Goal: Information Seeking & Learning: Obtain resource

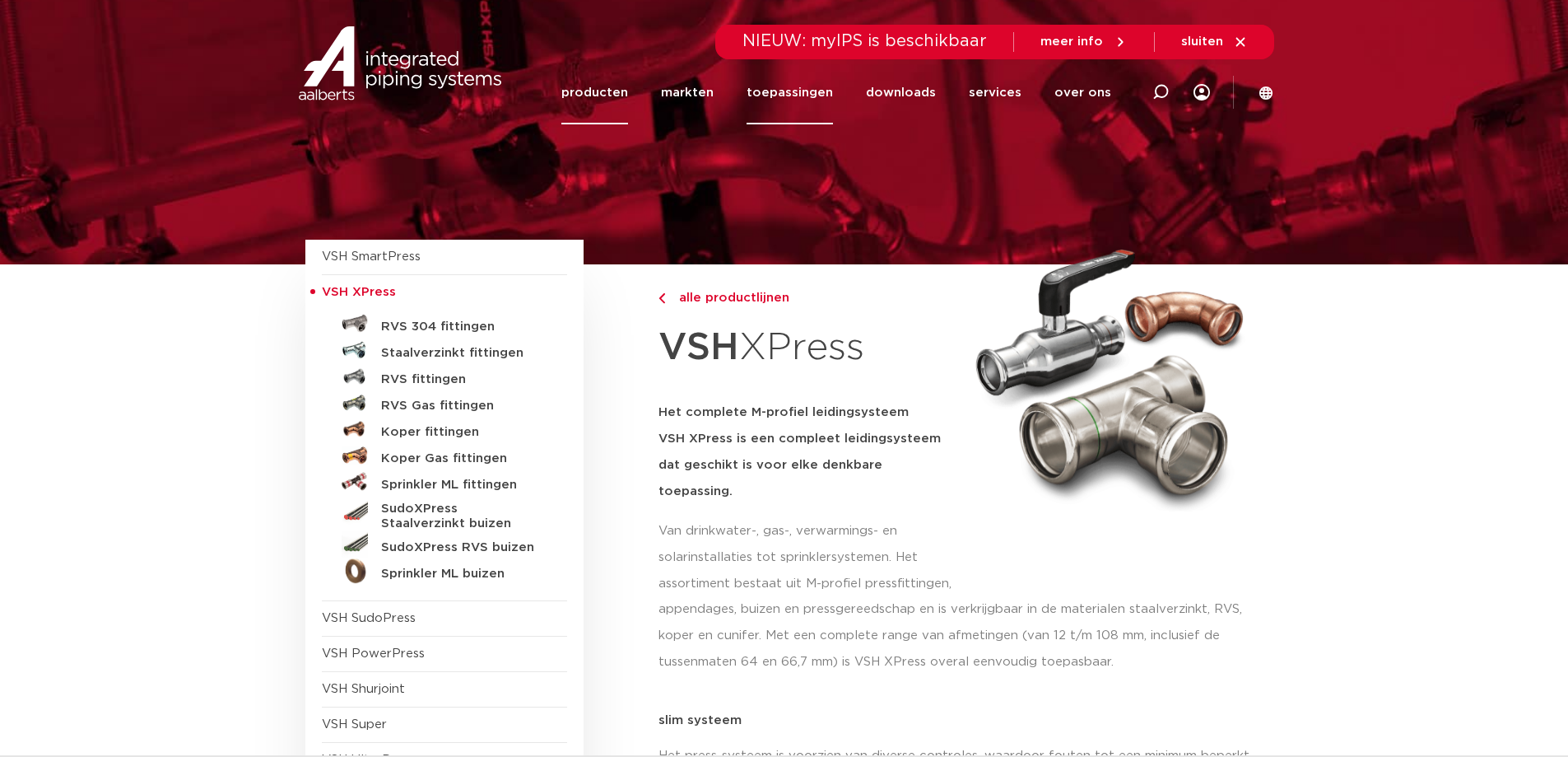
click at [797, 90] on link "toepassingen" at bounding box center [789, 92] width 86 height 64
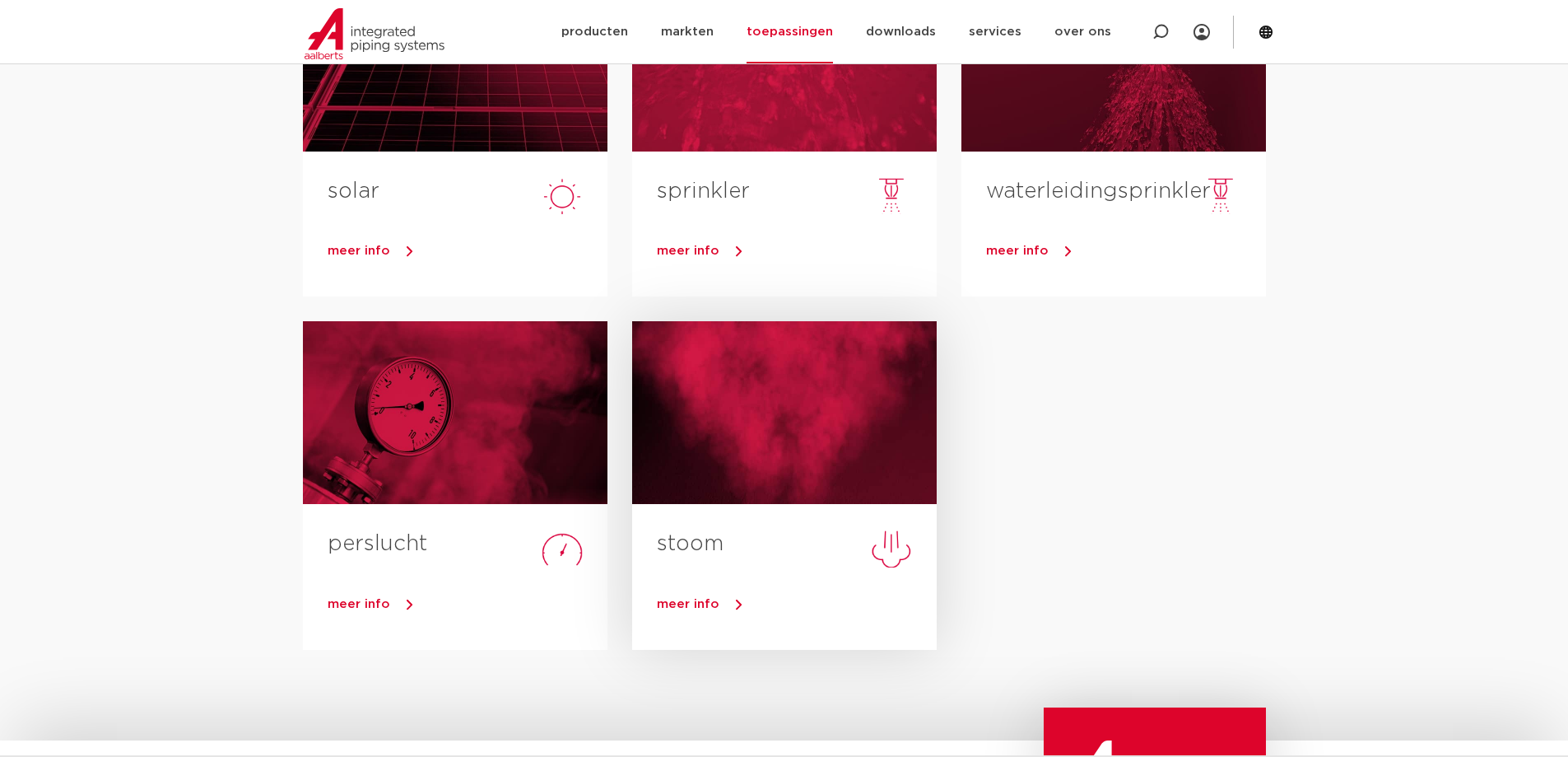
scroll to position [412, 0]
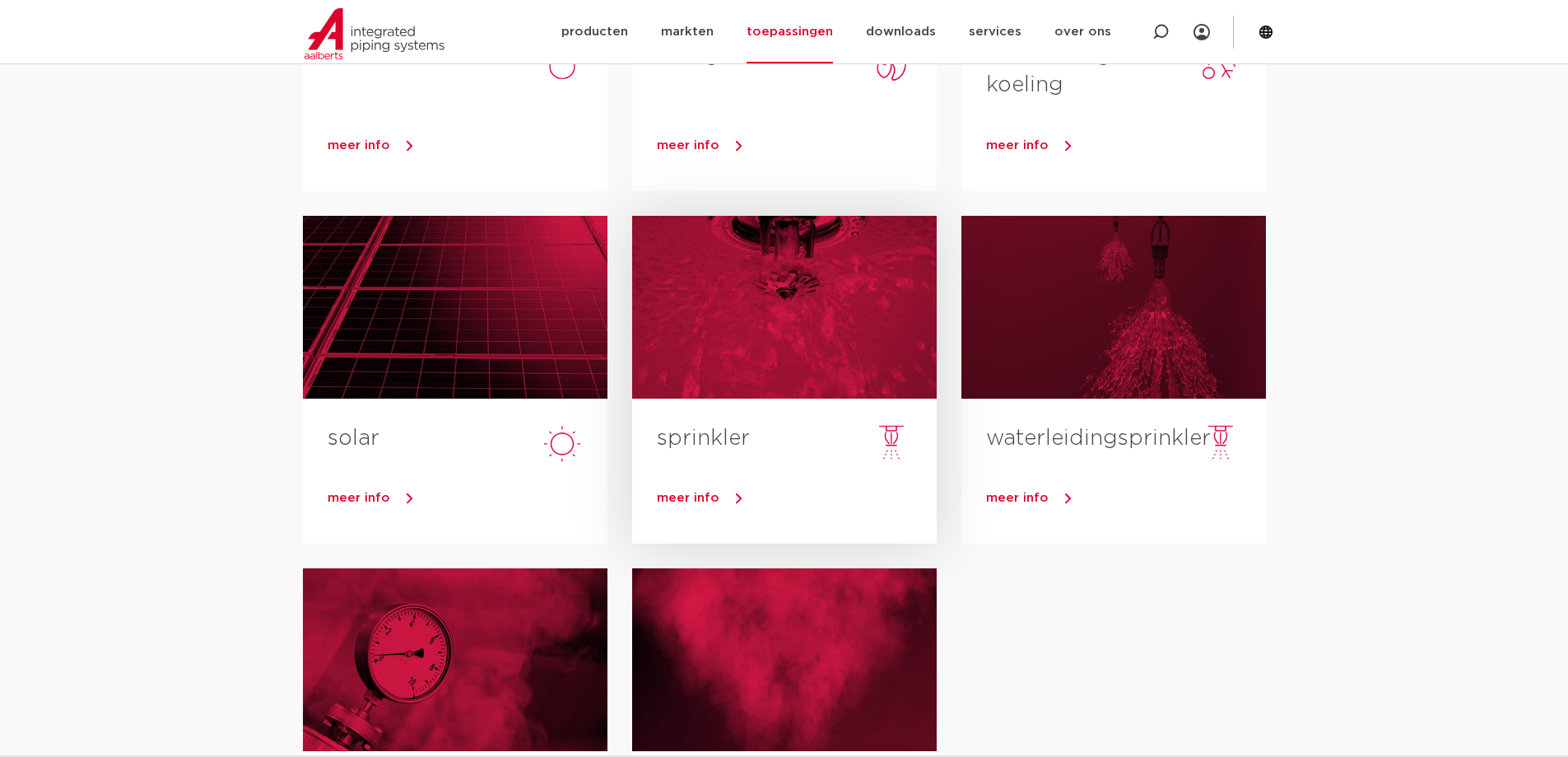
click at [772, 321] on div at bounding box center [784, 307] width 305 height 183
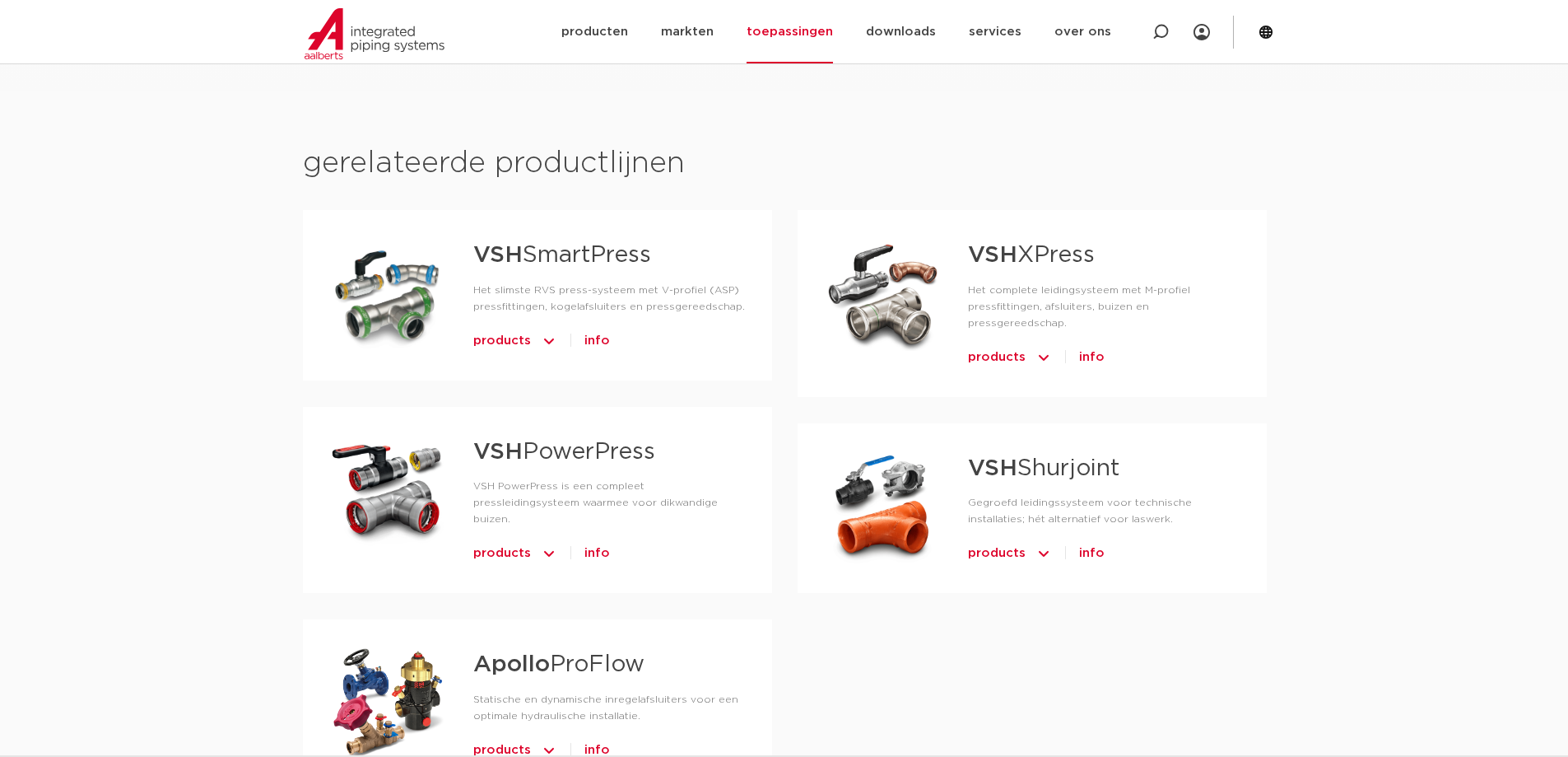
scroll to position [1071, 0]
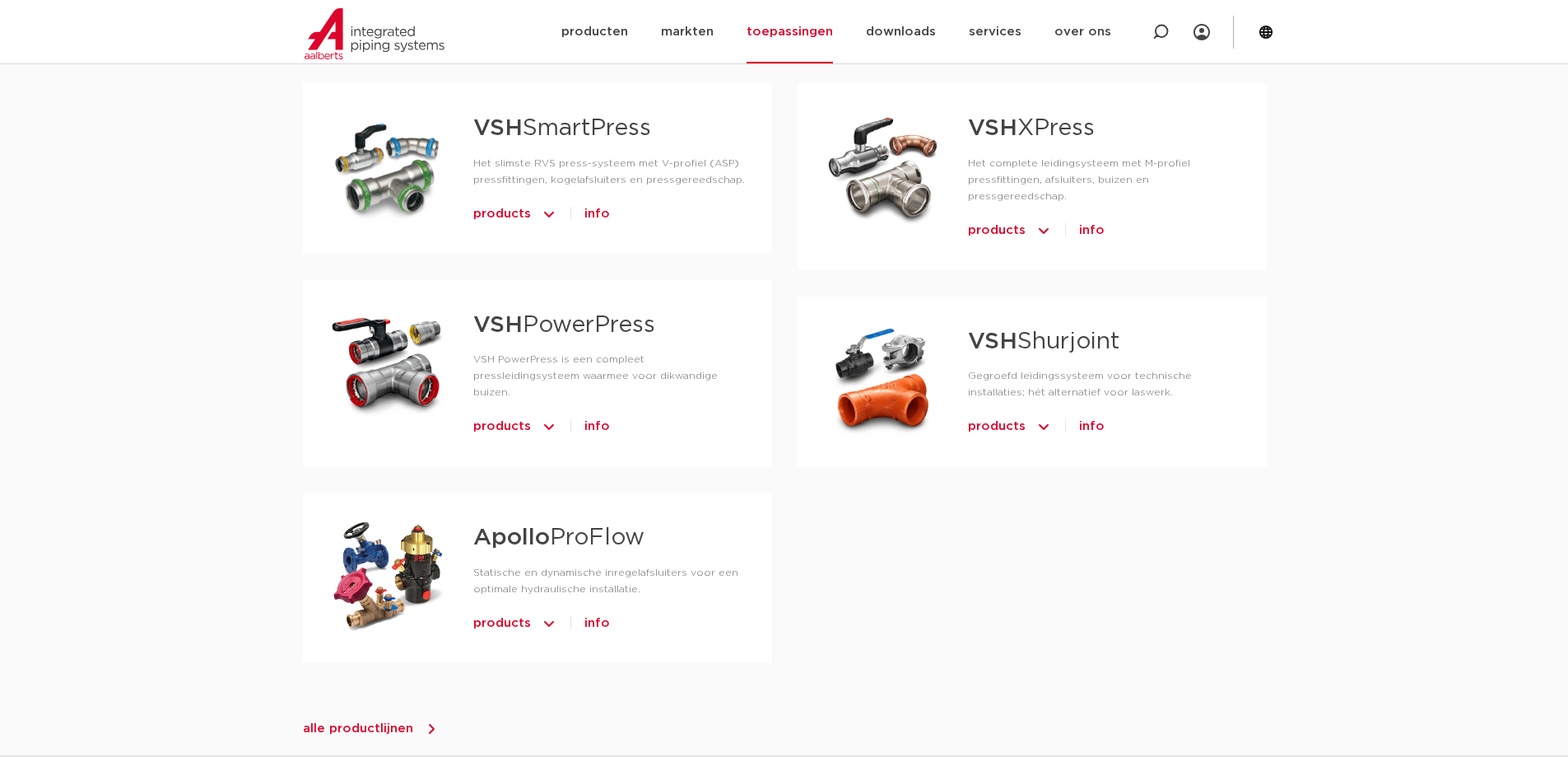
click at [557, 324] on link "VSH PowerPress" at bounding box center [564, 325] width 182 height 23
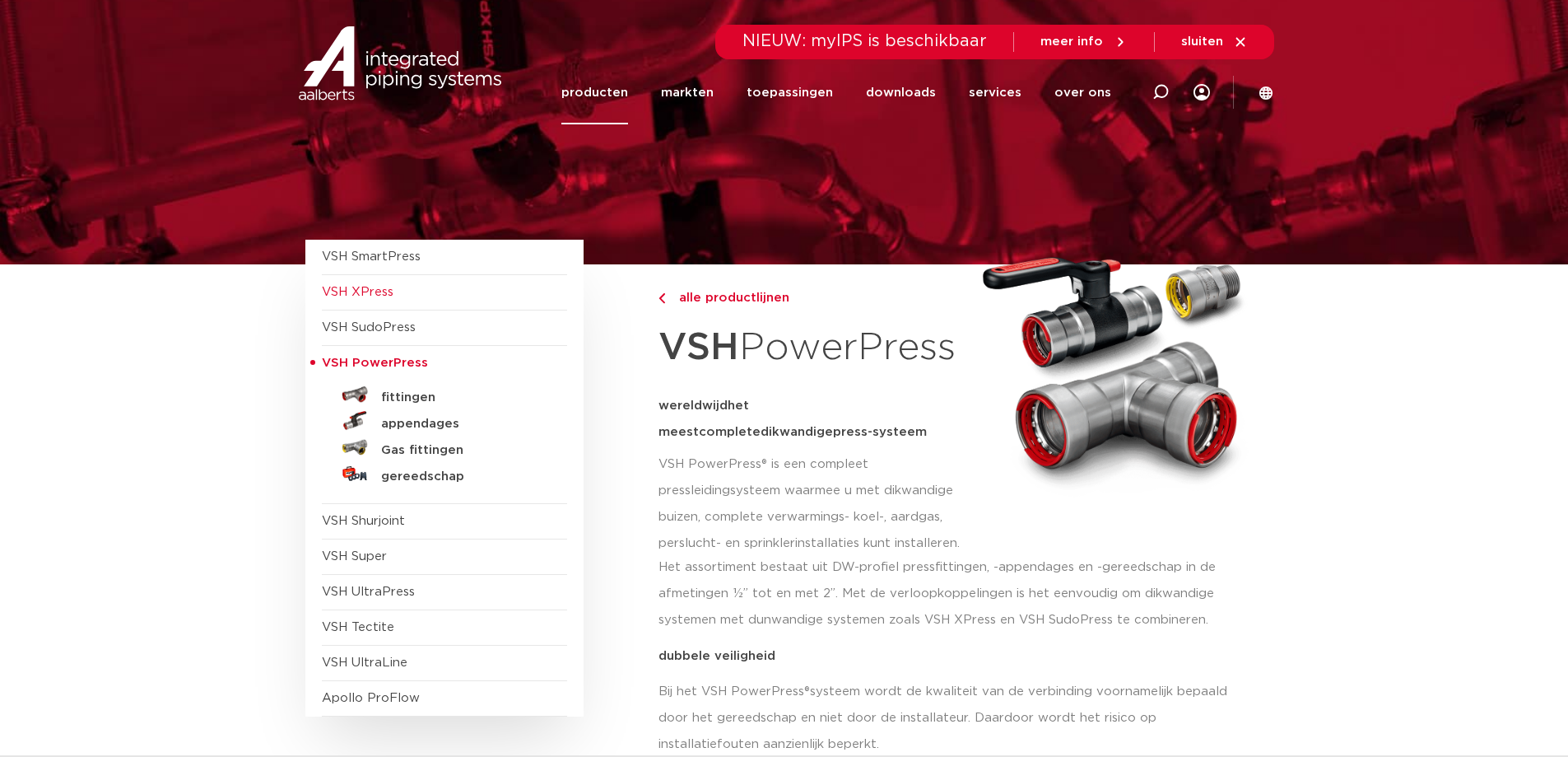
click at [380, 295] on span "VSH XPress" at bounding box center [357, 292] width 71 height 12
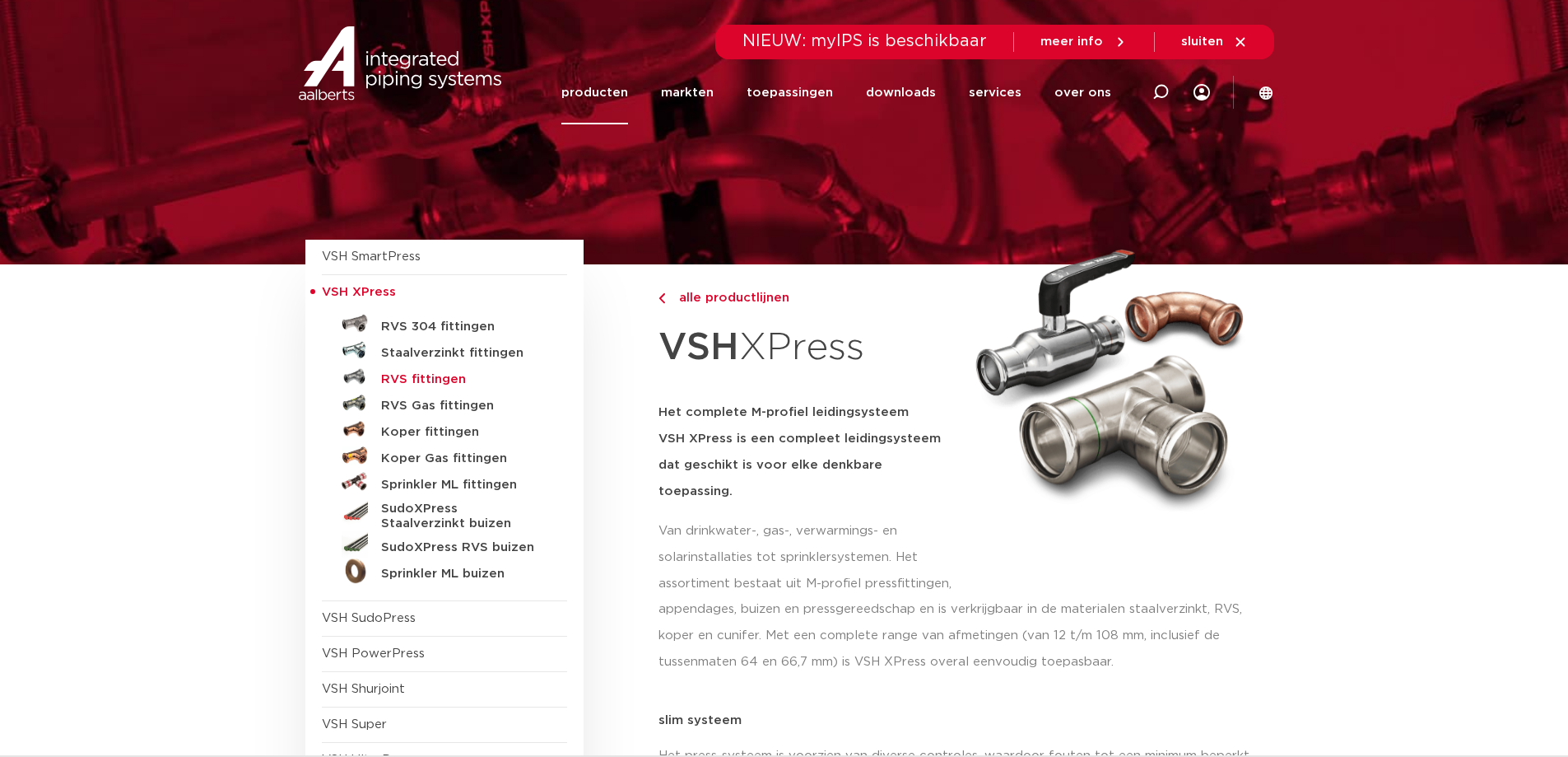
click at [425, 381] on h5 "RVS fittingen" at bounding box center [463, 379] width 163 height 15
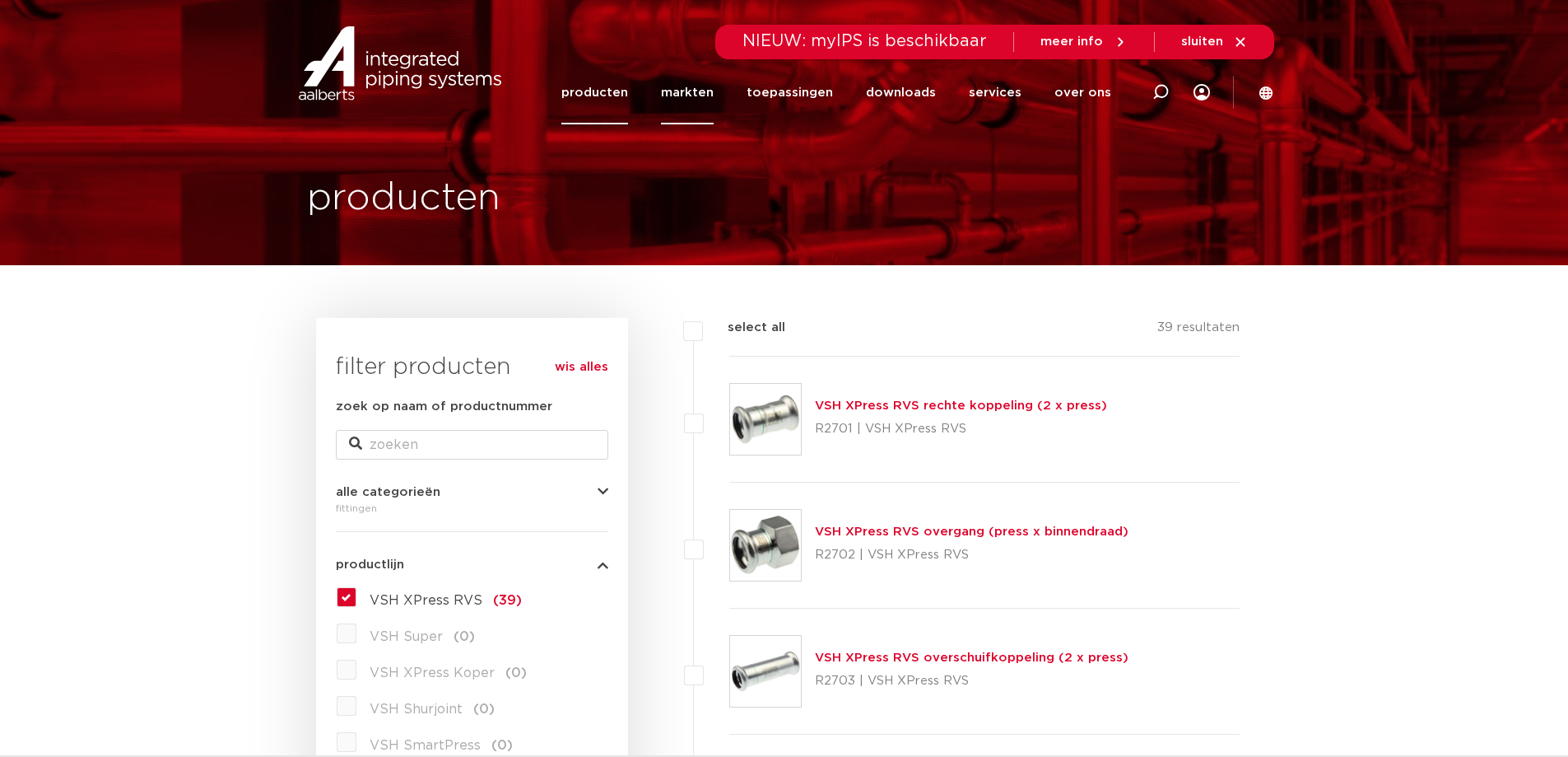
click at [696, 91] on link "markten" at bounding box center [687, 92] width 53 height 64
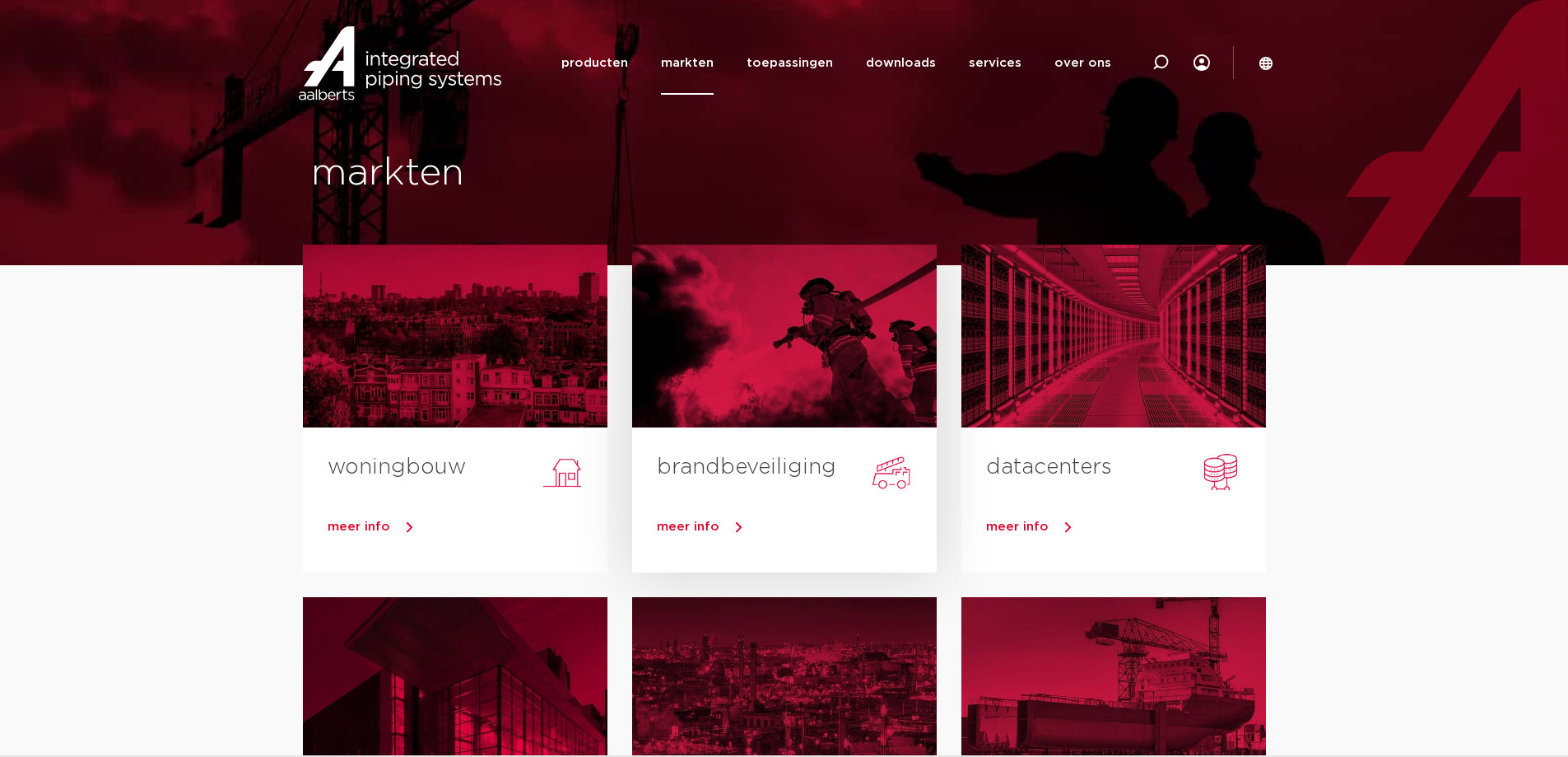
click at [771, 369] on div at bounding box center [784, 336] width 305 height 183
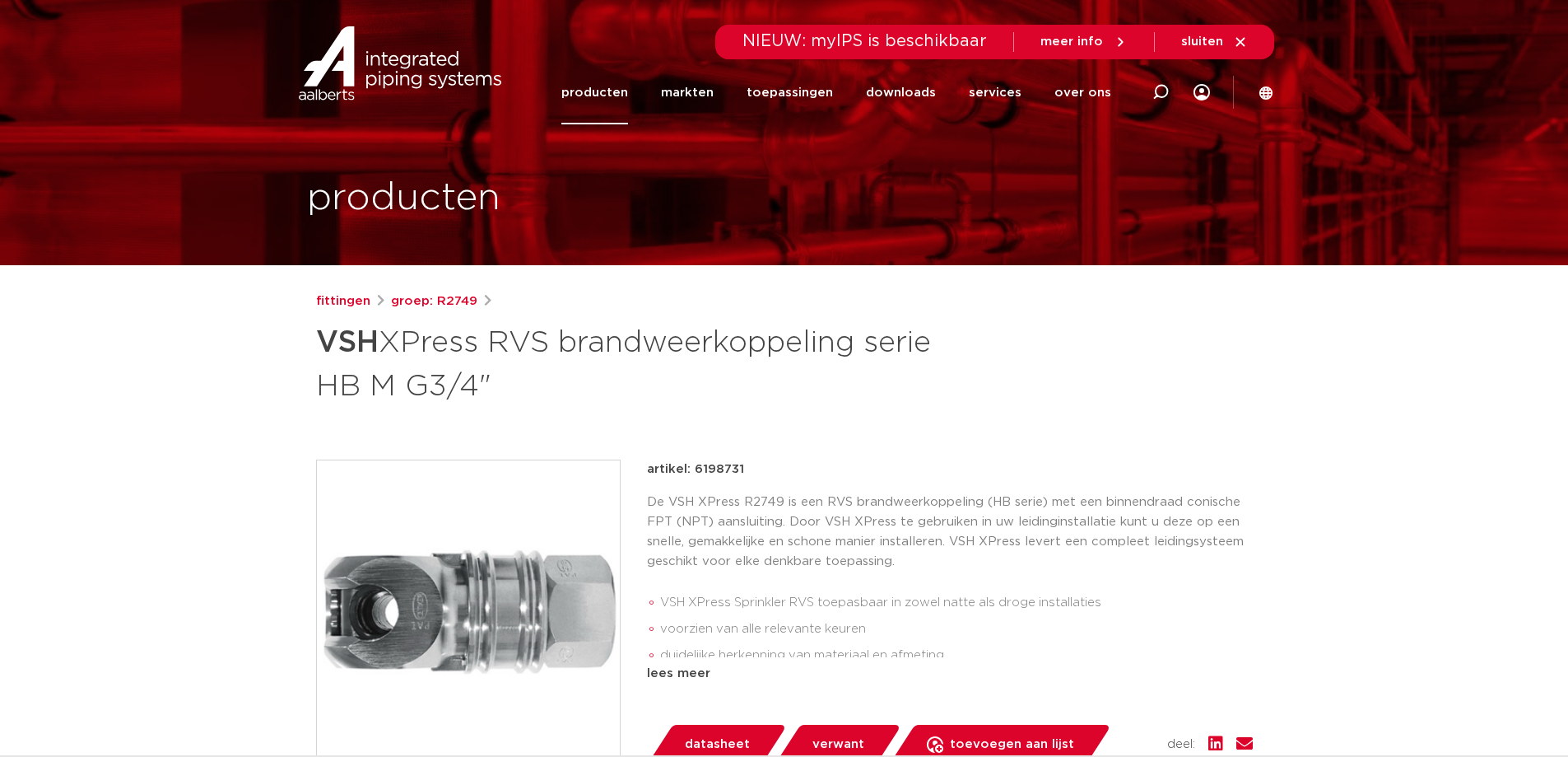
scroll to position [82, 0]
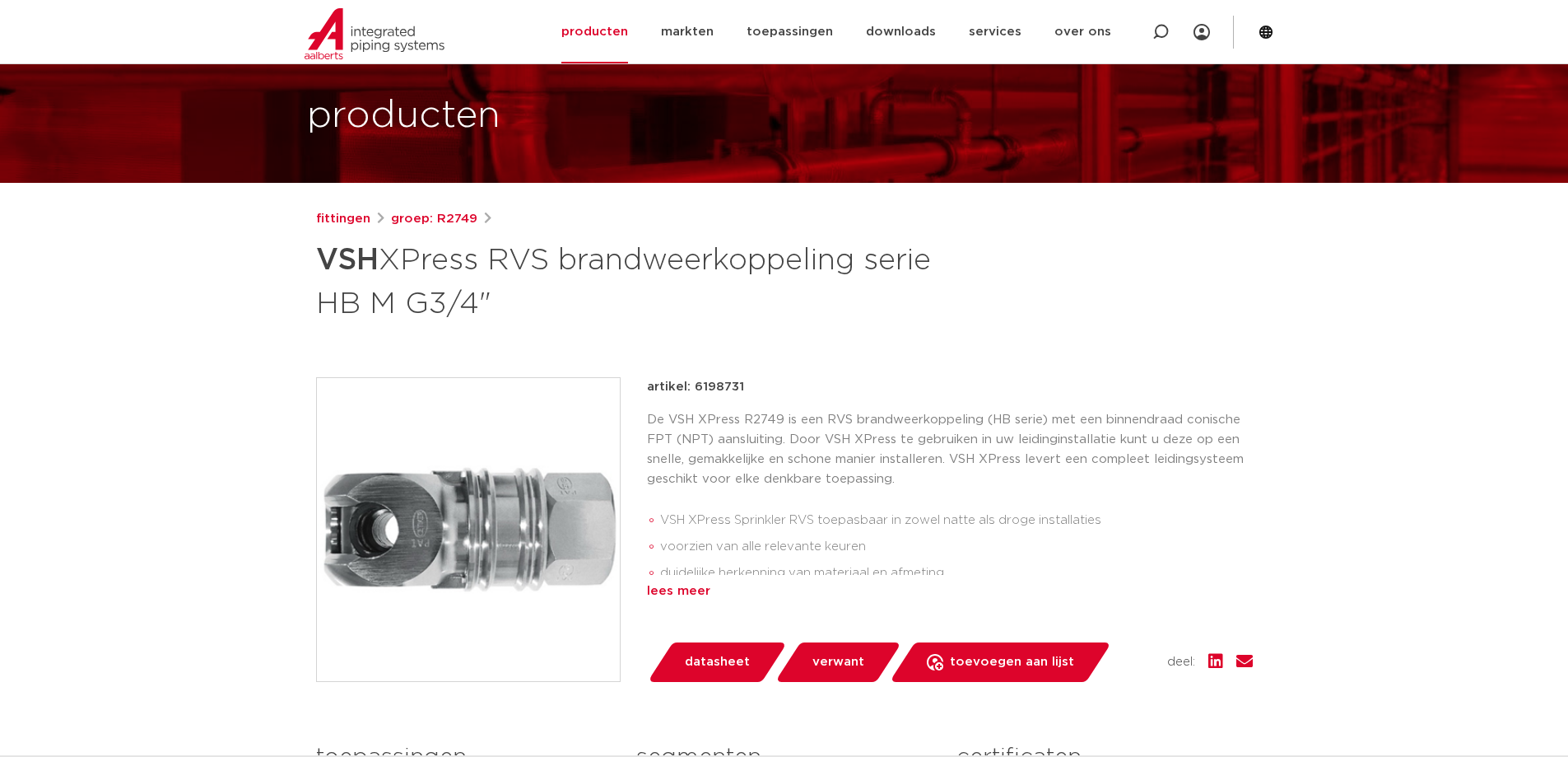
click at [691, 596] on div "lees meer" at bounding box center [950, 591] width 606 height 20
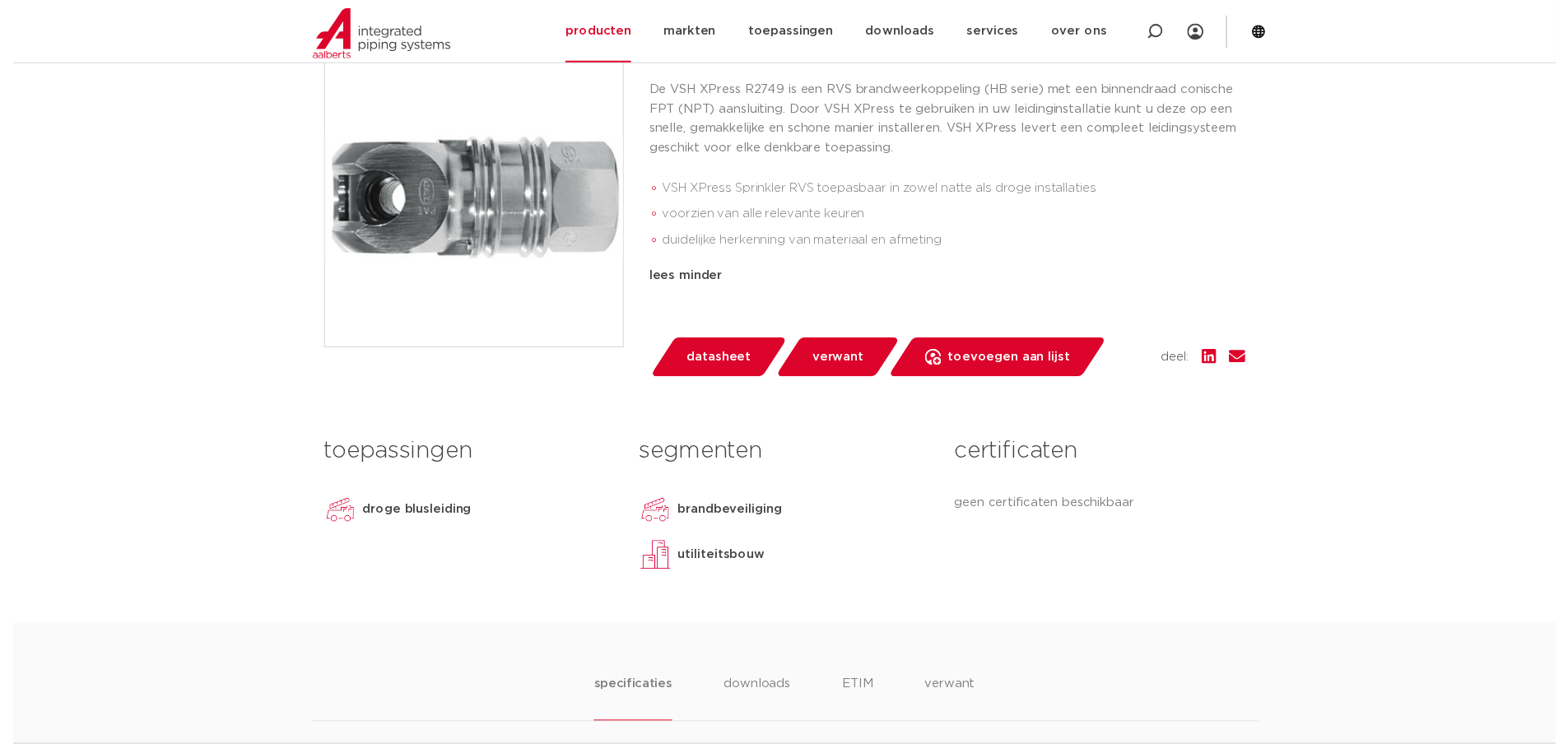
scroll to position [412, 0]
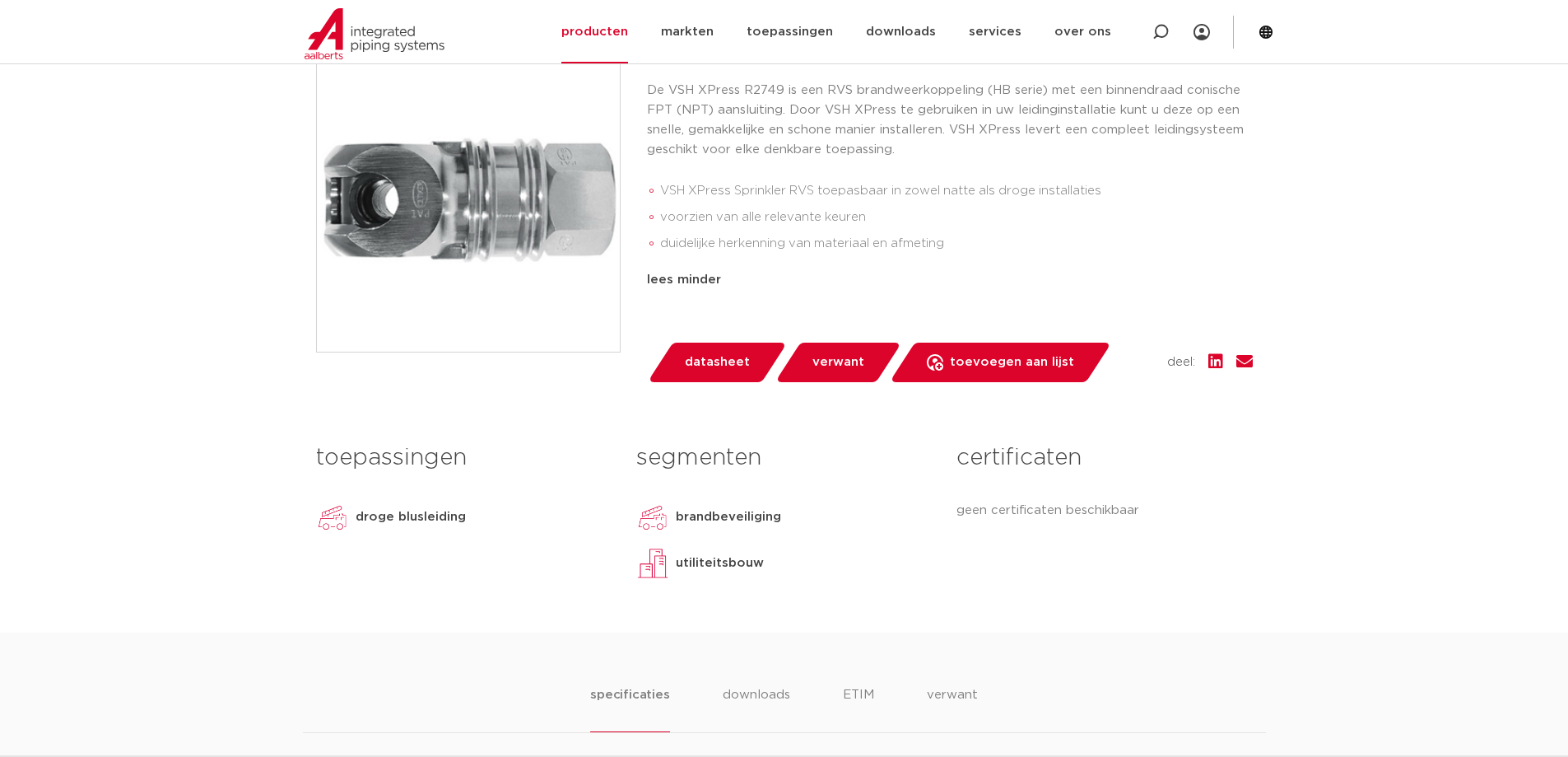
click at [711, 358] on span "datasheet" at bounding box center [717, 363] width 65 height 27
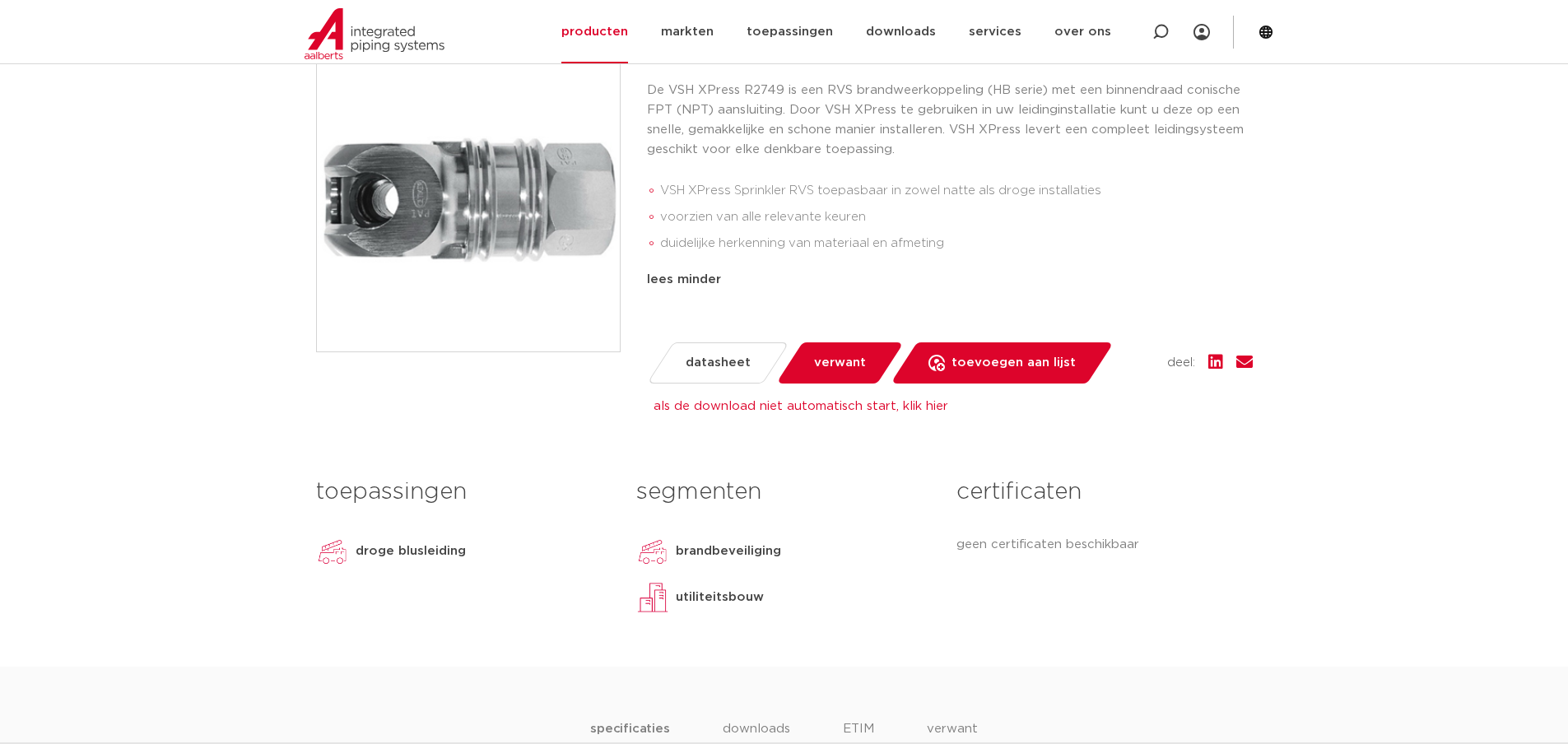
scroll to position [82, 0]
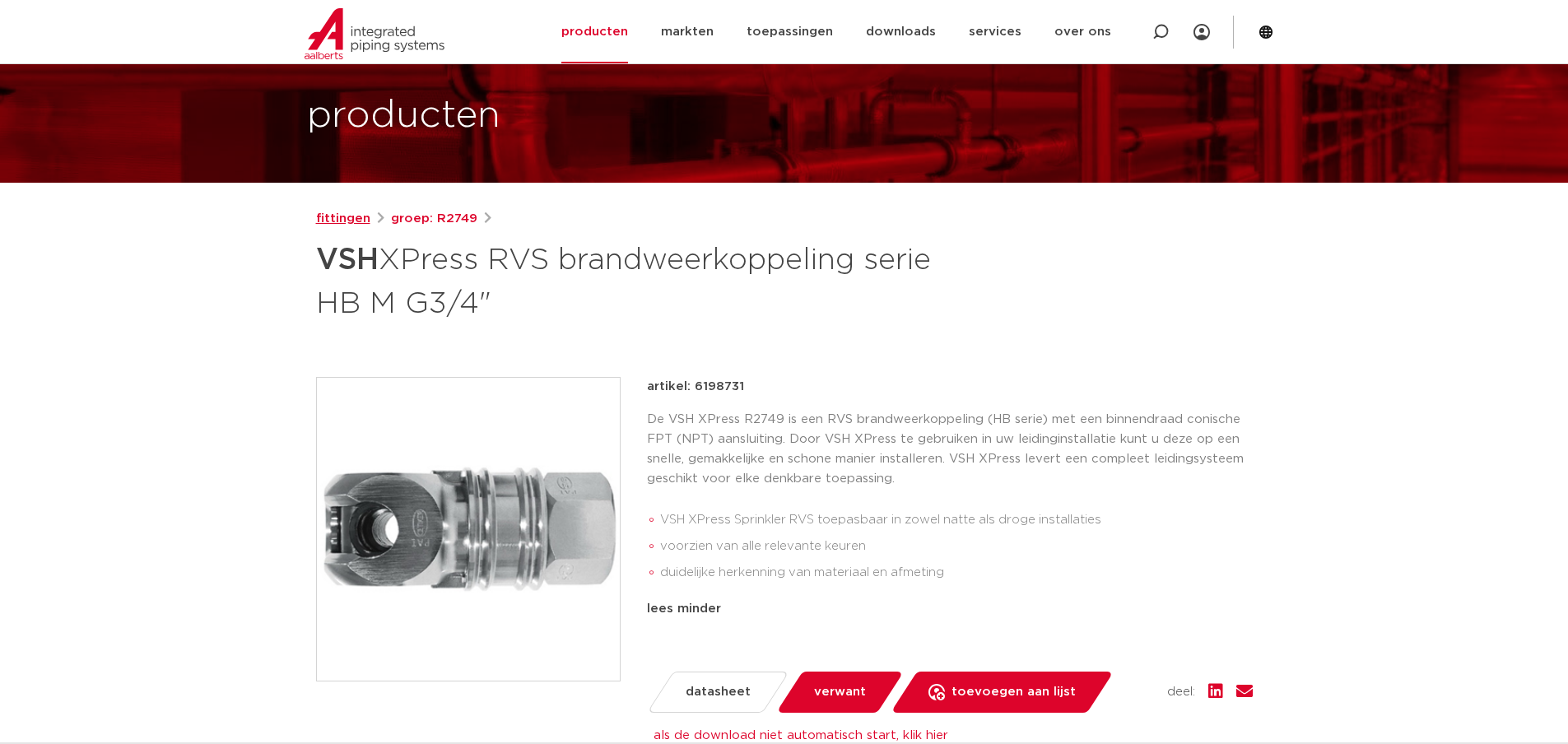
click at [342, 218] on link "fittingen" at bounding box center [343, 220] width 55 height 20
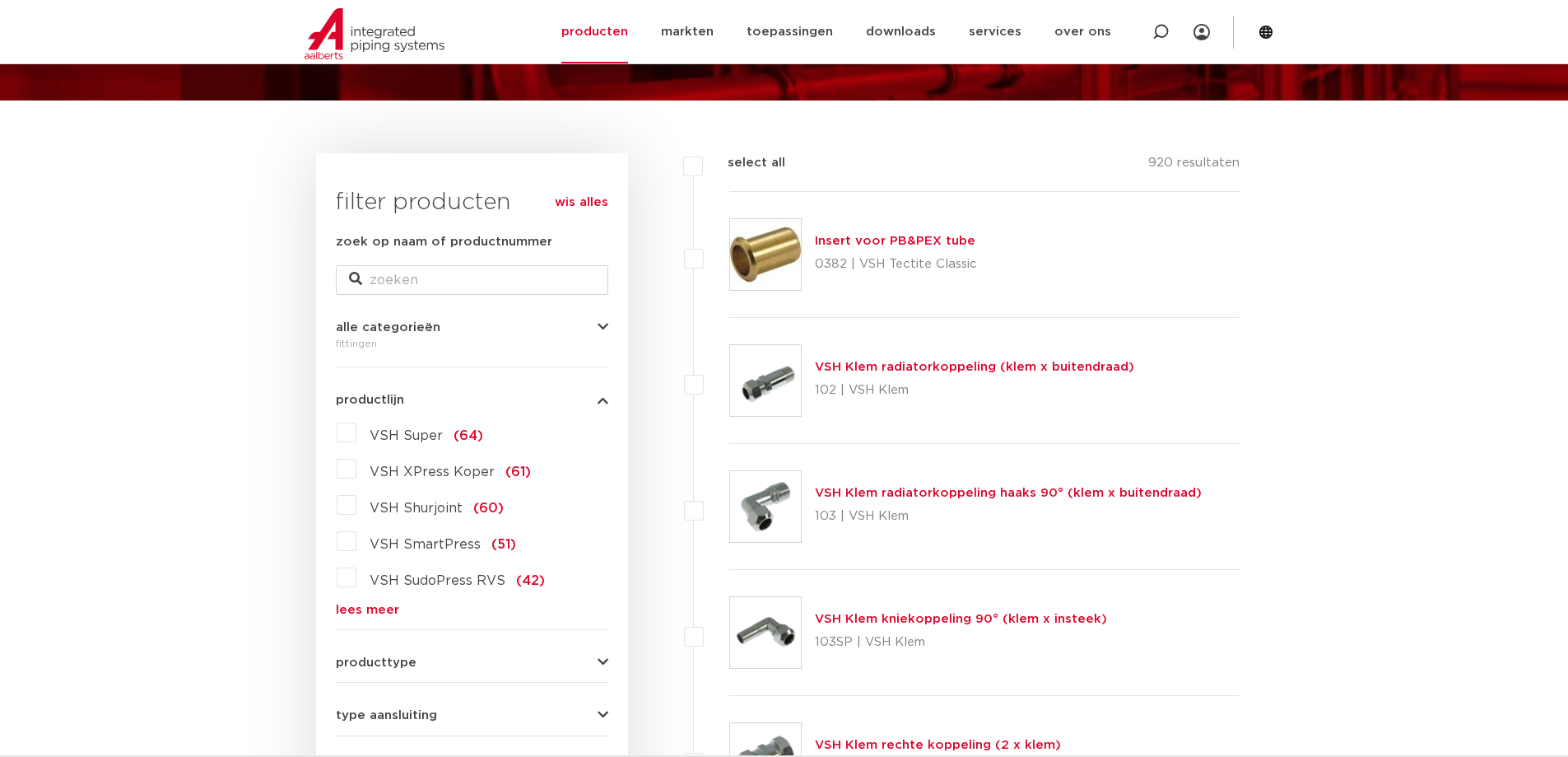
scroll to position [247, 0]
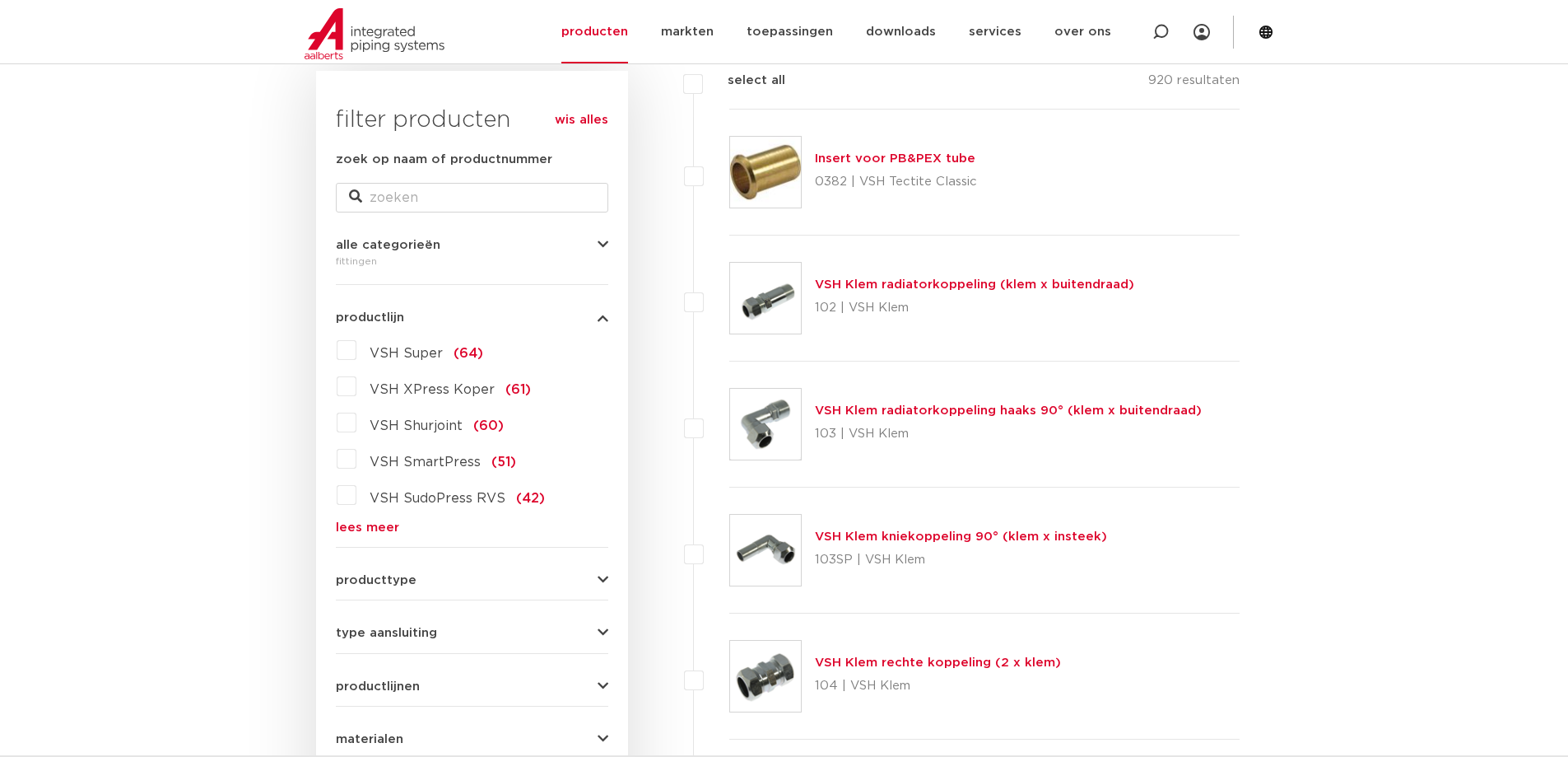
click at [387, 526] on link "lees meer" at bounding box center [472, 528] width 272 height 12
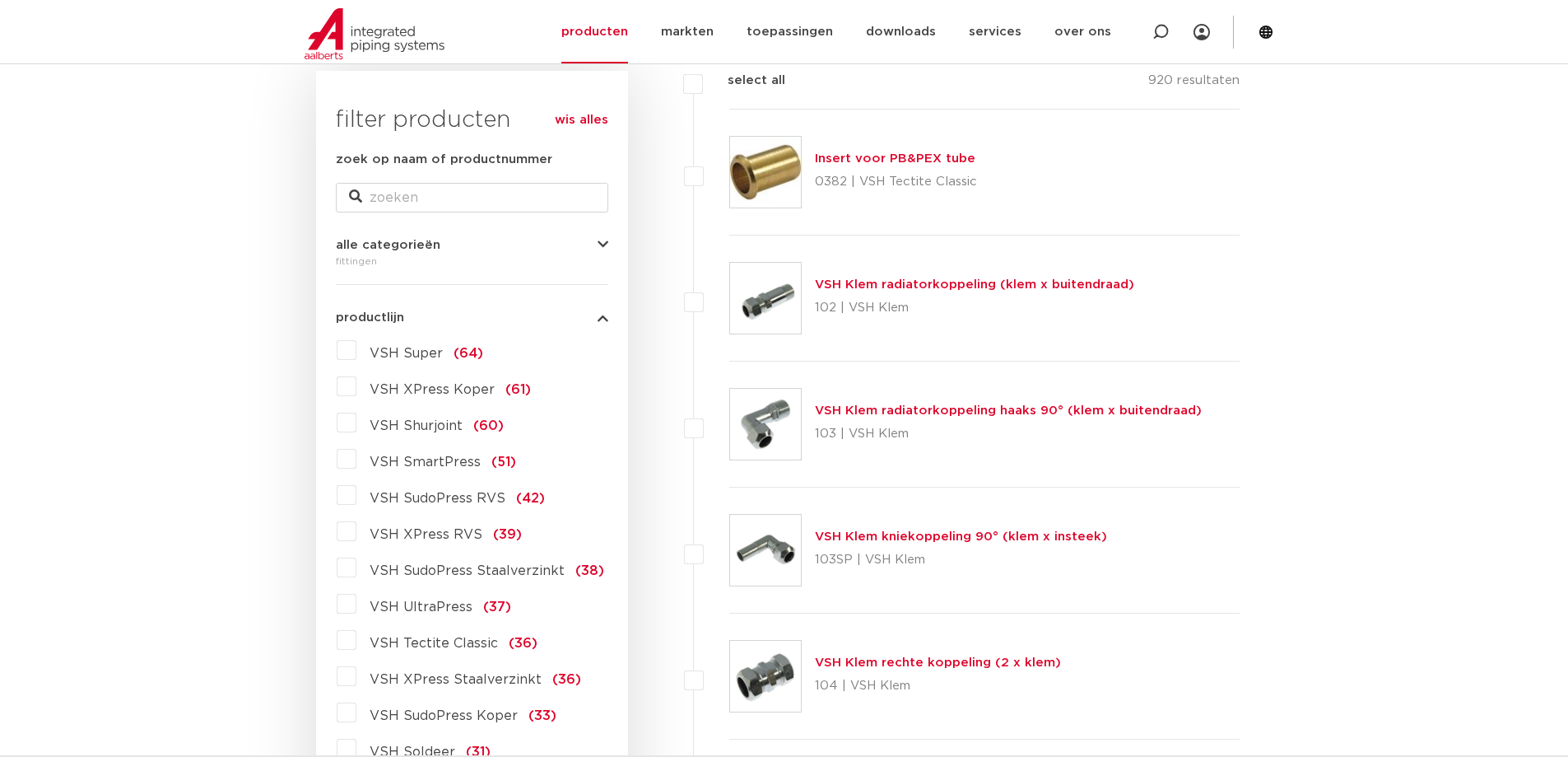
click at [356, 535] on label "VSH XPress RVS (39)" at bounding box center [439, 530] width 166 height 27
click at [0, 0] on input "VSH XPress RVS (39)" at bounding box center [0, 0] width 0 height 0
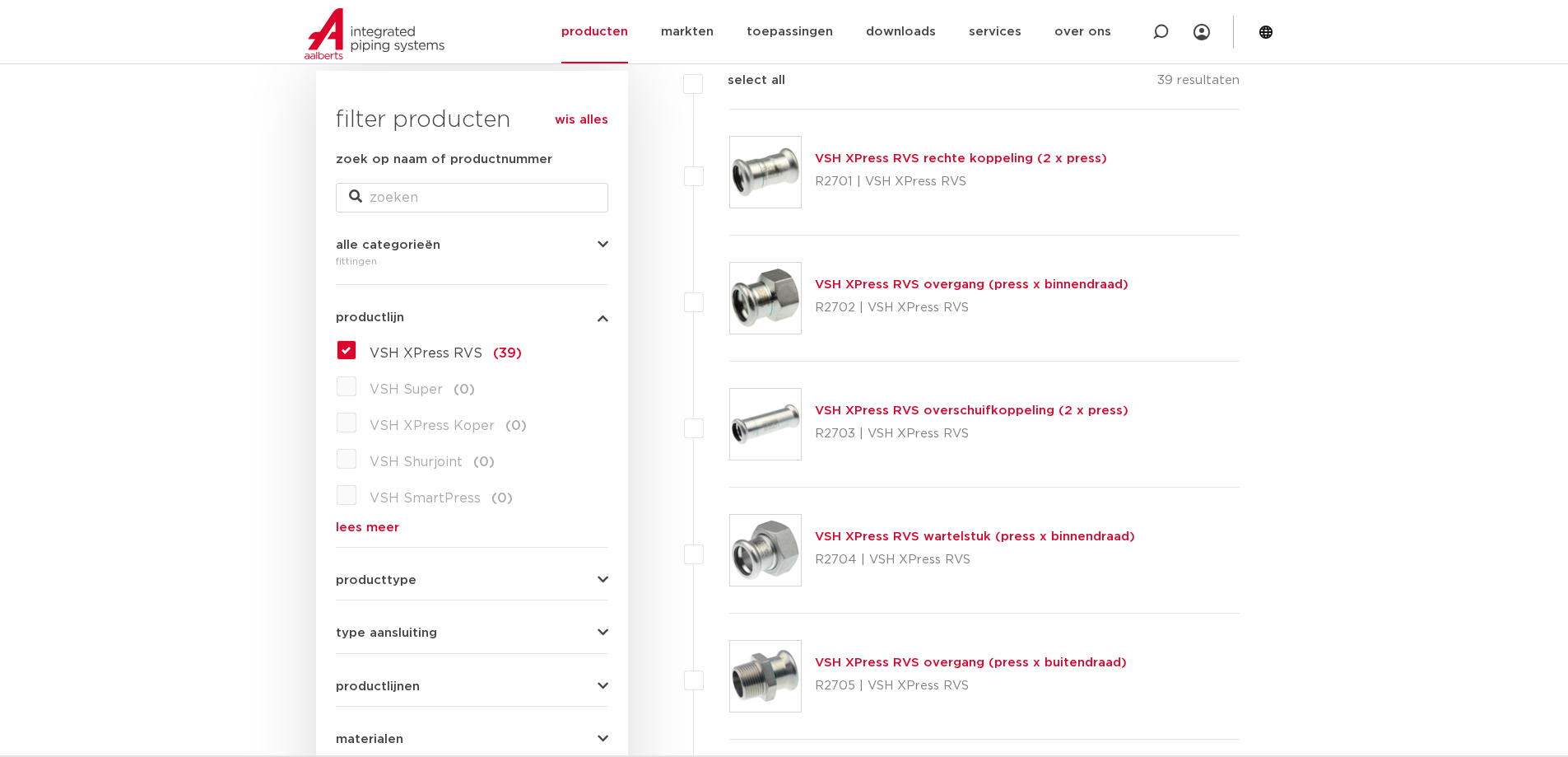
scroll to position [247, 0]
click at [908, 157] on link "VSH XPress RVS rechte koppeling (2 x press)" at bounding box center [961, 158] width 292 height 12
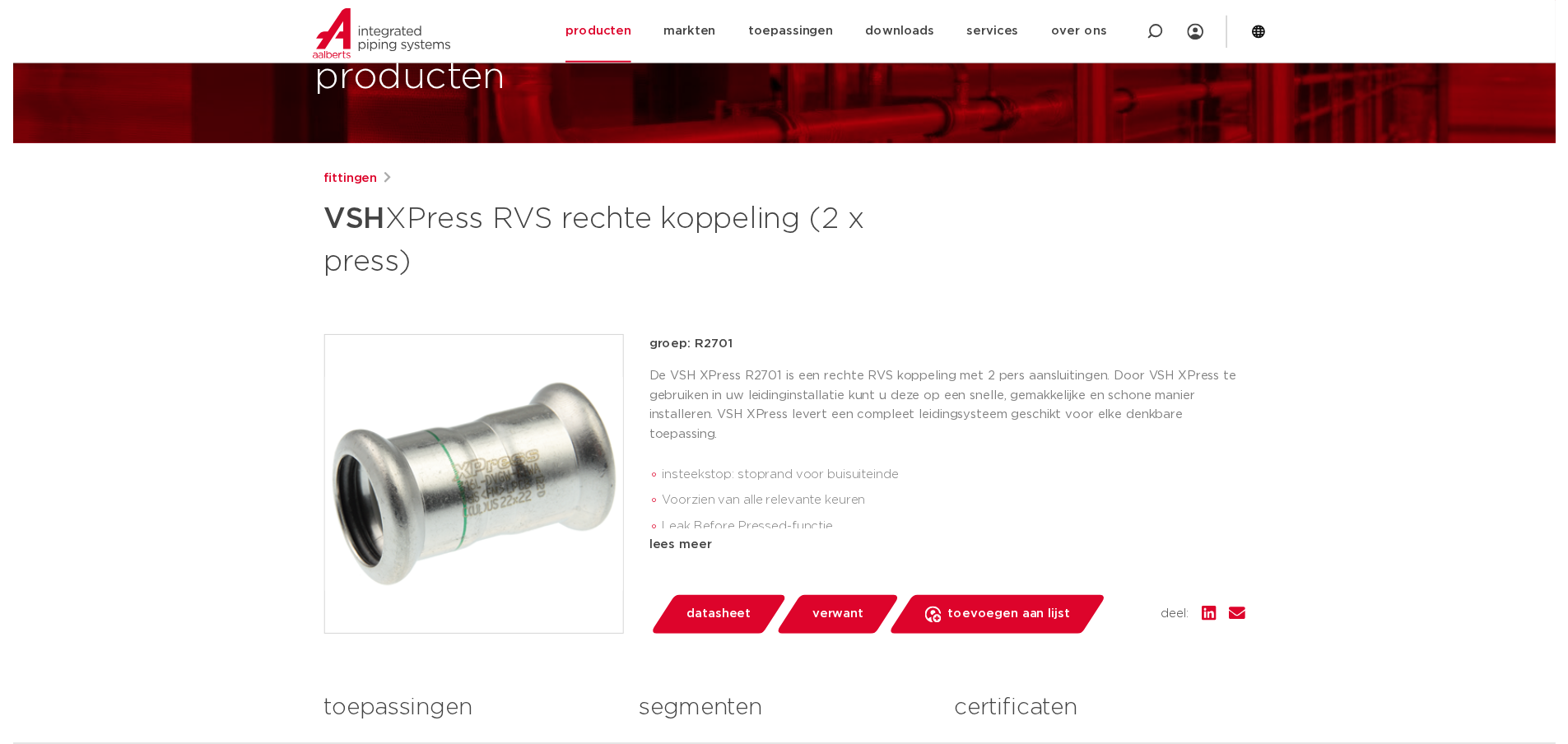
scroll to position [165, 0]
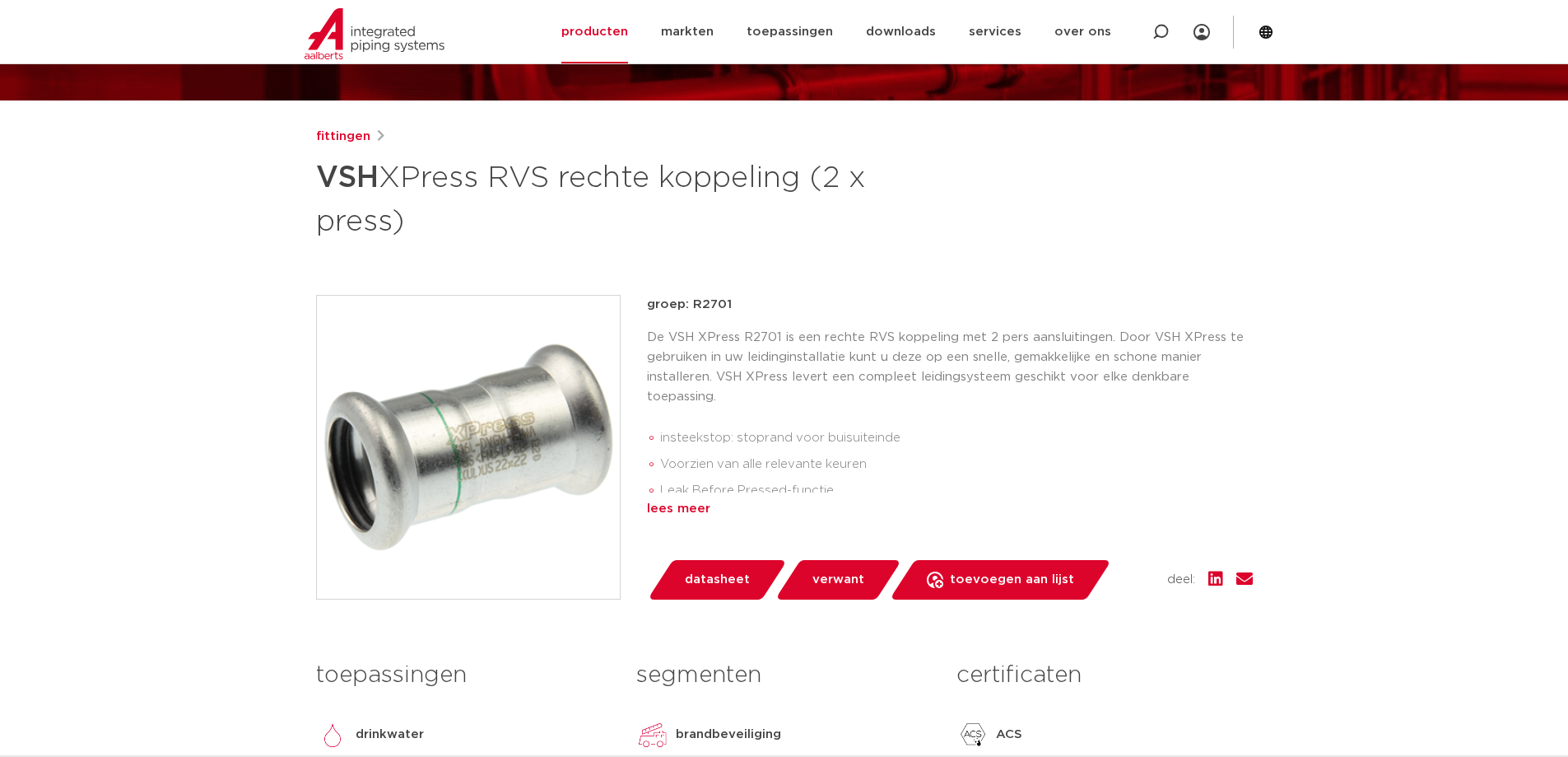
click at [692, 510] on div "lees meer" at bounding box center [950, 509] width 606 height 20
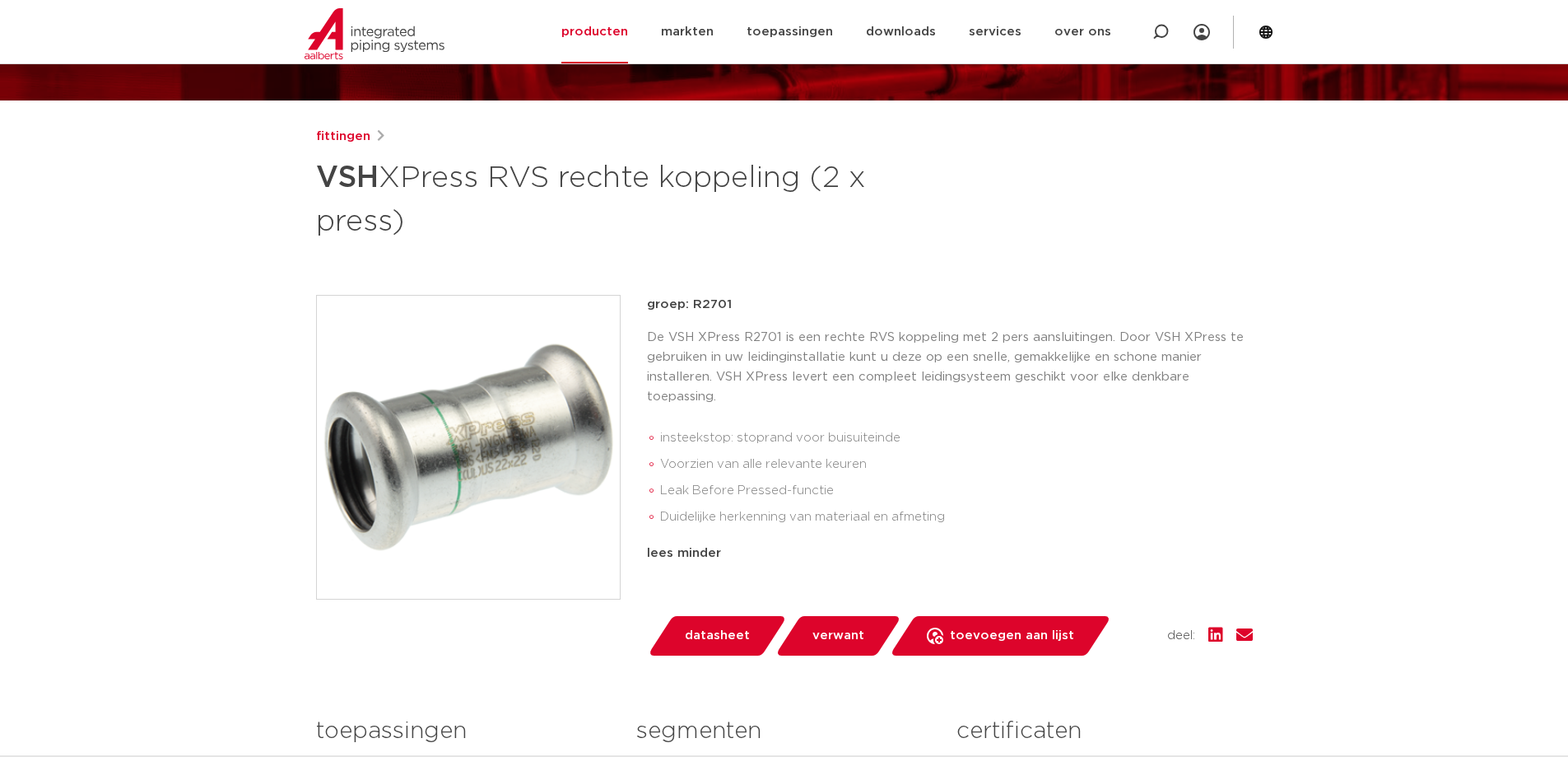
click at [718, 625] on span "datasheet" at bounding box center [717, 636] width 65 height 27
